Goal: Task Accomplishment & Management: Use online tool/utility

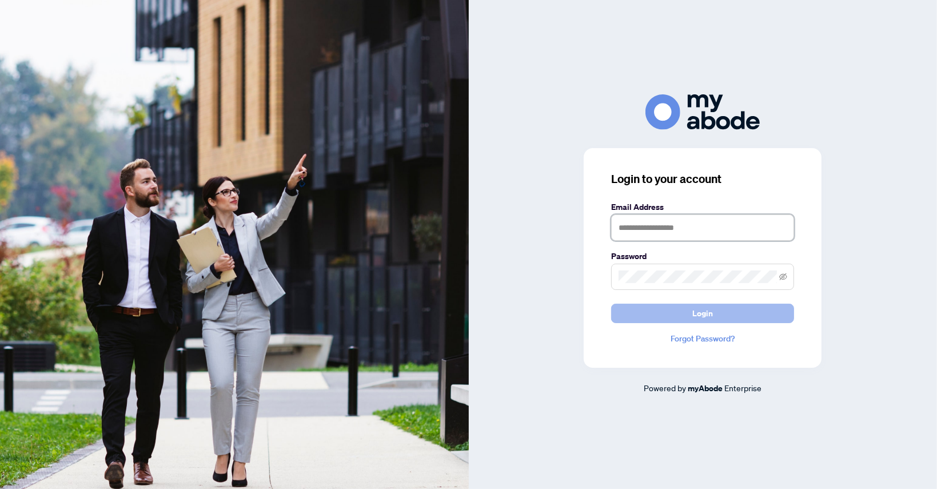
type input "**********"
click at [703, 313] on span "Login" at bounding box center [702, 313] width 21 height 18
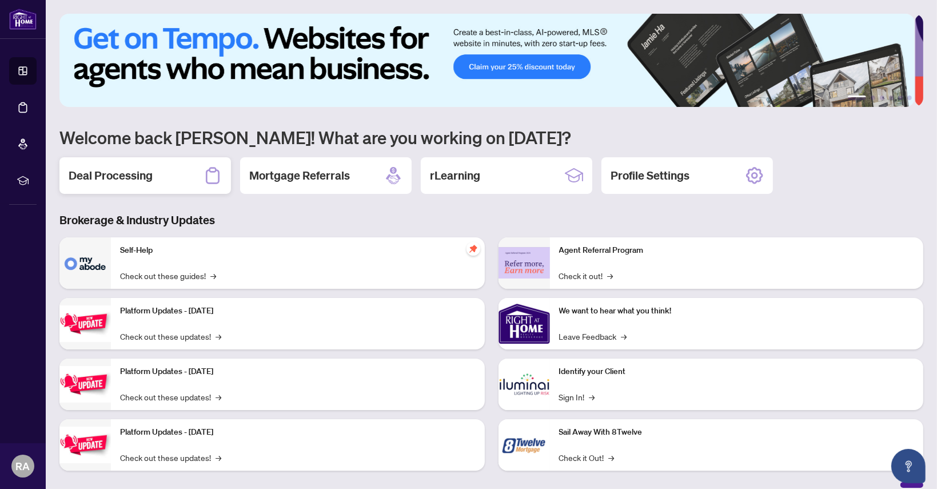
click at [131, 171] on h2 "Deal Processing" at bounding box center [111, 175] width 84 height 16
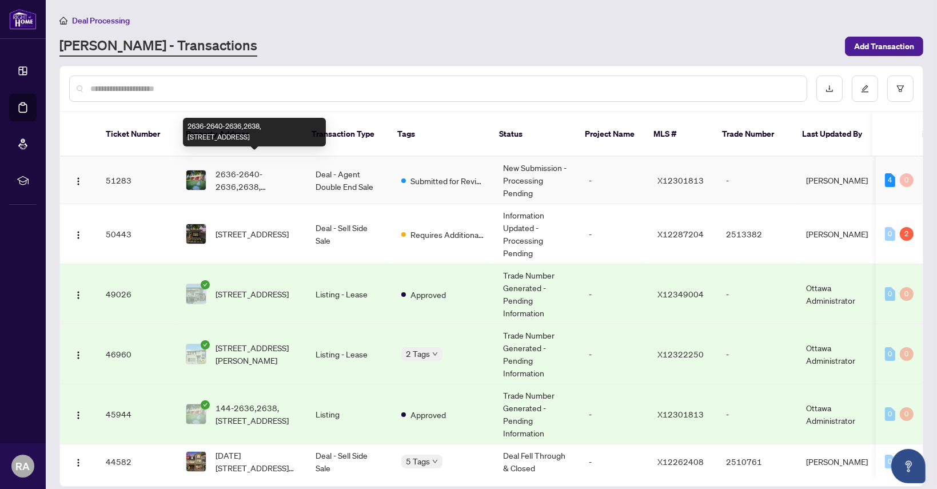
click at [239, 167] on span "2636-2640-2636,2638,2640 Carling Ave, Ottawa, Ontario K2B 7H9, Canada" at bounding box center [256, 179] width 82 height 25
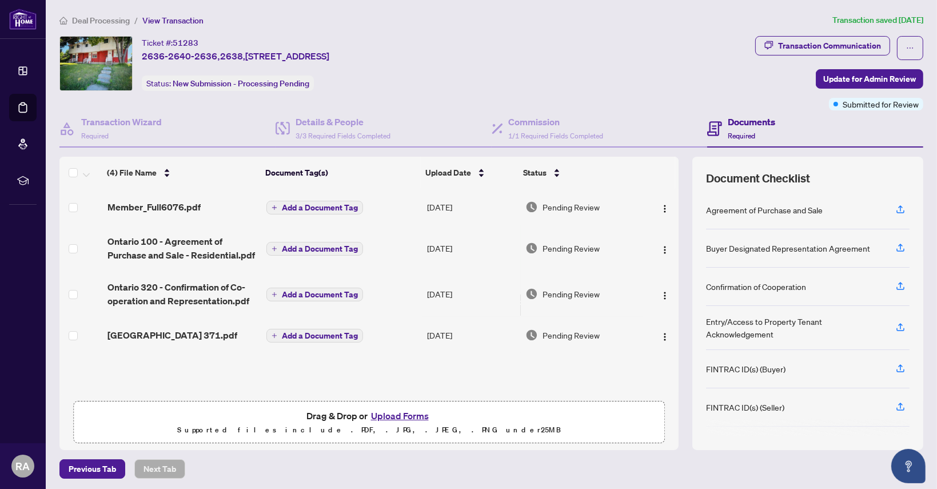
click at [393, 412] on button "Upload Forms" at bounding box center [400, 415] width 65 height 15
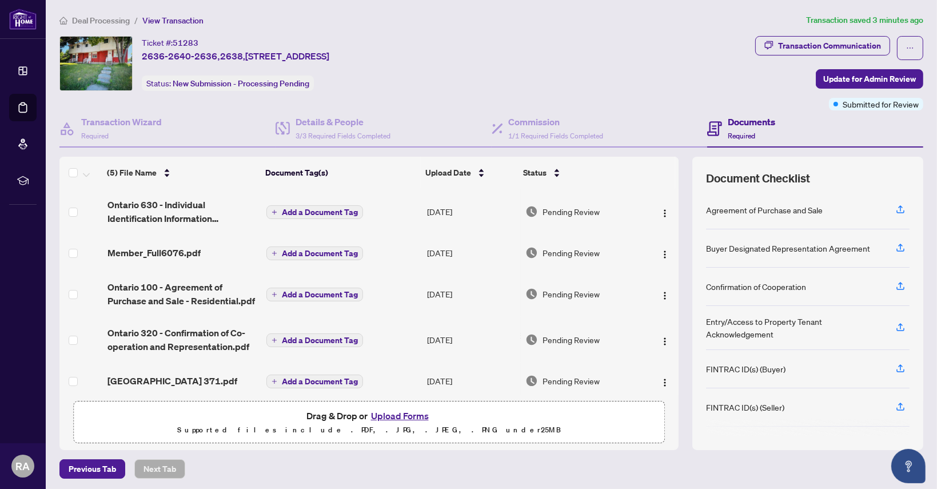
click at [503, 58] on div "Ticket #: 51283 2636-2640-2636,2638,2640 Carling Ave, Ottawa, Ontario K2B 7H9, …" at bounding box center [404, 63] width 691 height 55
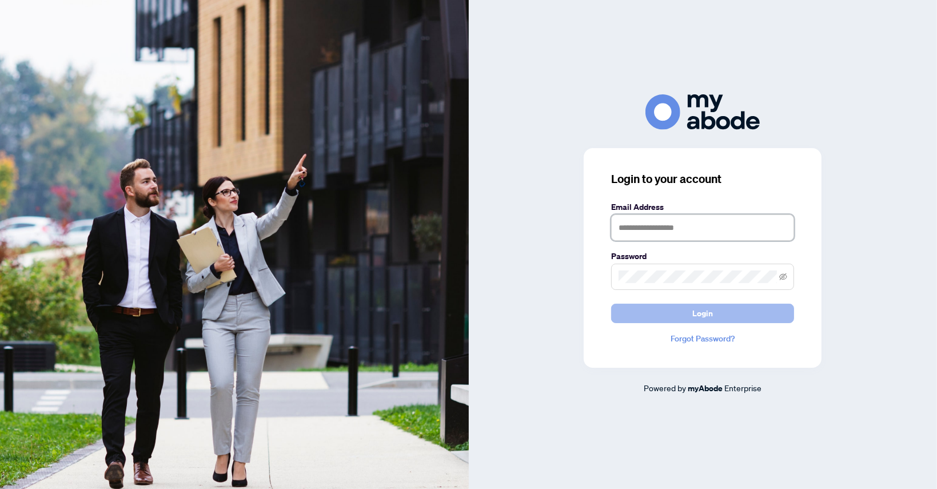
type input "**********"
click at [705, 312] on span "Login" at bounding box center [702, 313] width 21 height 18
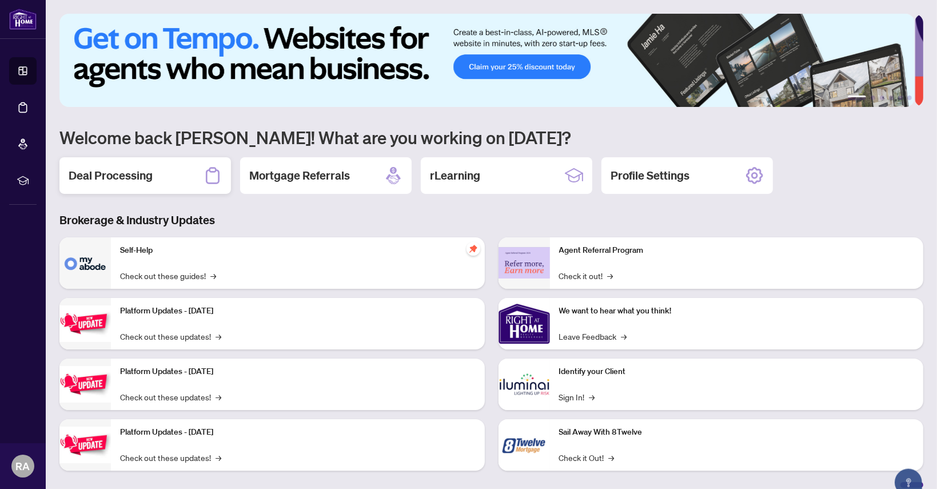
click at [115, 175] on h2 "Deal Processing" at bounding box center [111, 175] width 84 height 16
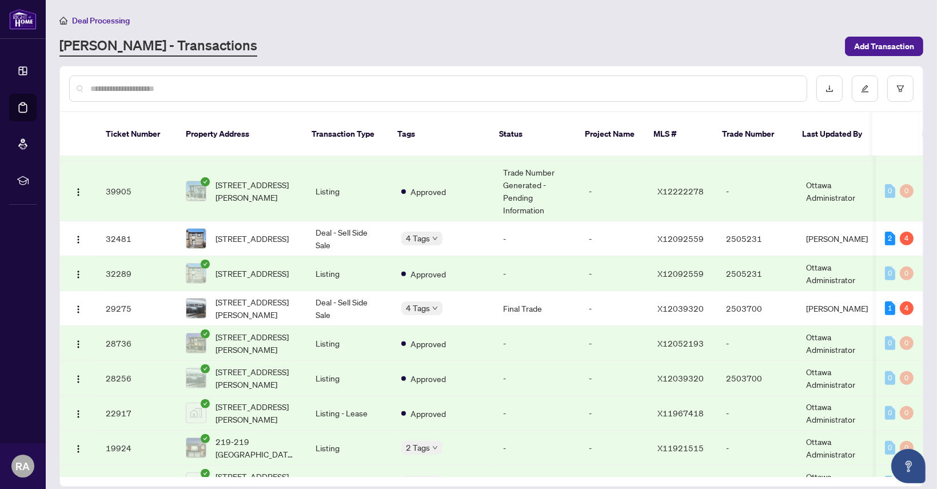
scroll to position [501, 0]
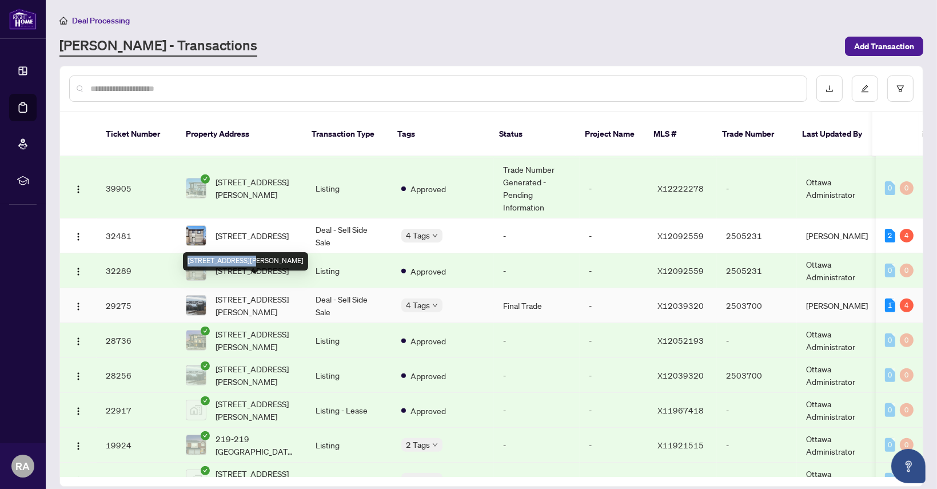
drag, startPoint x: 247, startPoint y: 249, endPoint x: 187, endPoint y: 249, distance: 60.6
click at [187, 252] on div "4508 Caballero Ave, Ottawa, Ontario K4M 0A7, Canada" at bounding box center [245, 261] width 125 height 18
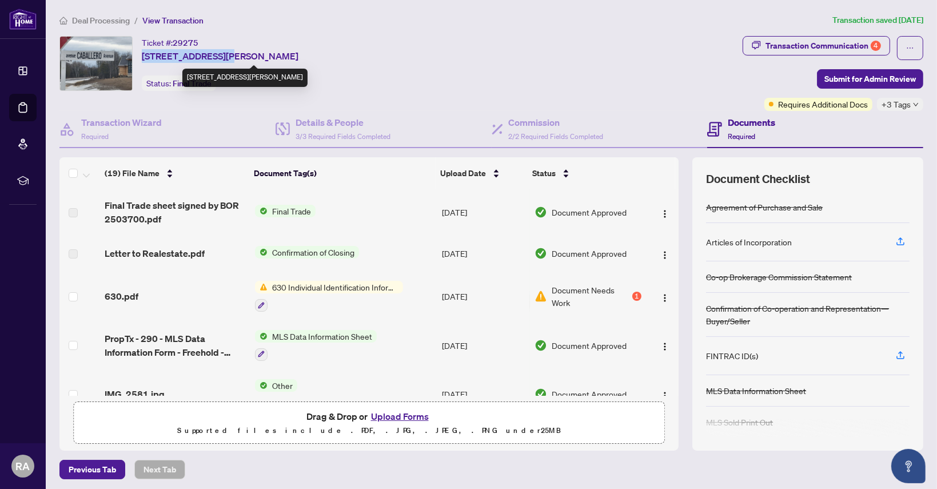
drag, startPoint x: 220, startPoint y: 57, endPoint x: 144, endPoint y: 54, distance: 76.1
click at [144, 54] on span "4508 Caballero Ave, Ottawa, Ontario K4M 0A7, Canada" at bounding box center [220, 56] width 157 height 14
copy span "4508 Caballero Ave"
